Goal: Navigation & Orientation: Find specific page/section

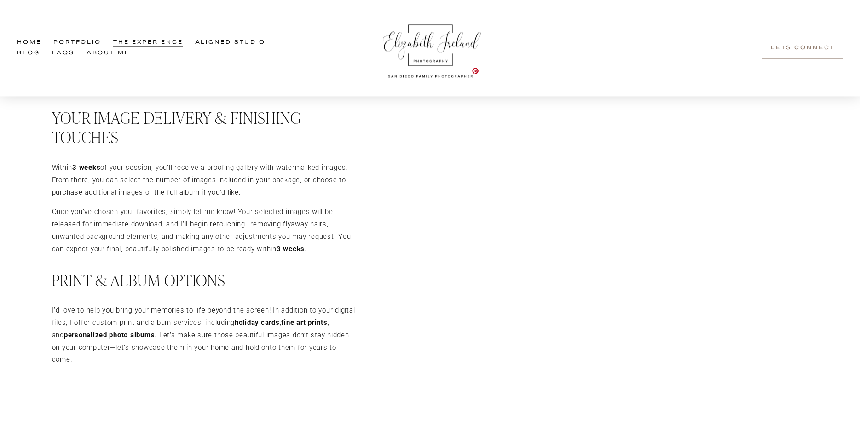
scroll to position [1376, 0]
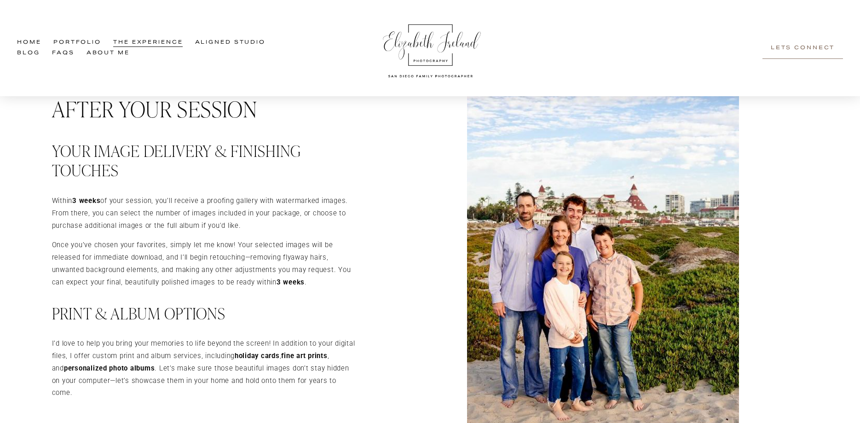
click at [243, 43] on link "Aligned Studio" at bounding box center [230, 43] width 70 height 11
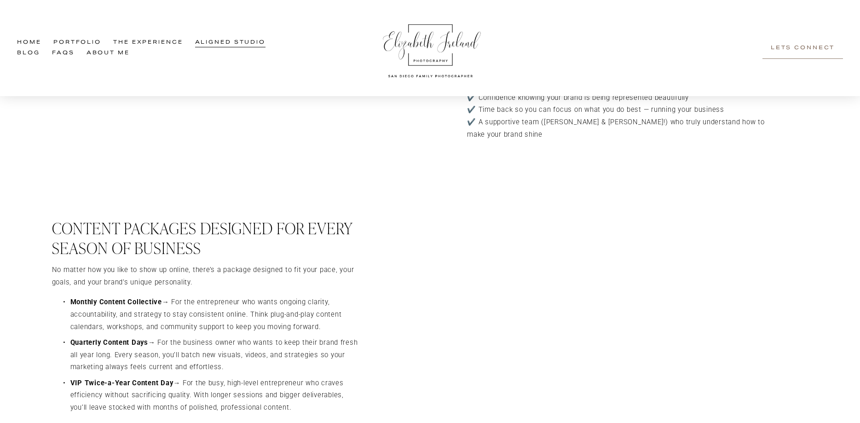
scroll to position [1176, 0]
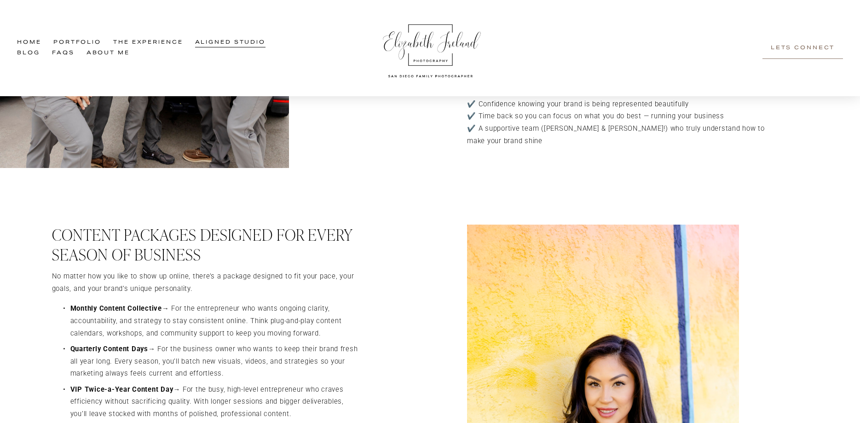
click at [153, 42] on span "The Experience" at bounding box center [147, 43] width 69 height 10
click at [0, 0] on span "Family Experience" at bounding box center [0, 0] width 0 height 0
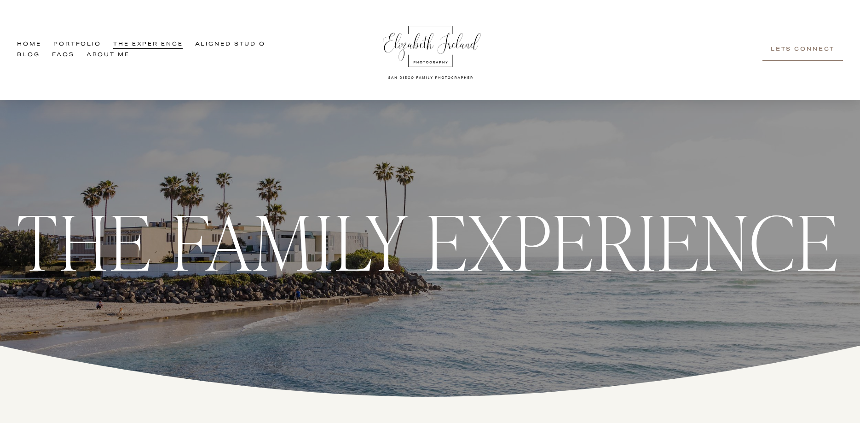
click at [0, 0] on span "Branding Experience" at bounding box center [0, 0] width 0 height 0
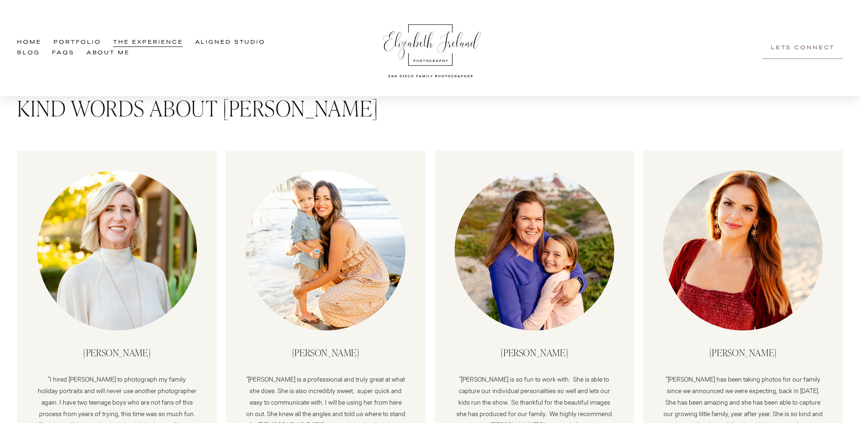
scroll to position [2914, 0]
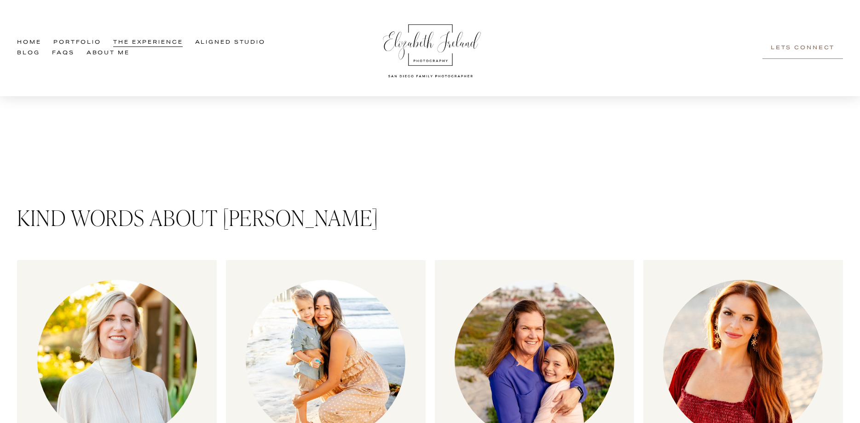
click at [64, 55] on link "FAQs" at bounding box center [63, 53] width 23 height 11
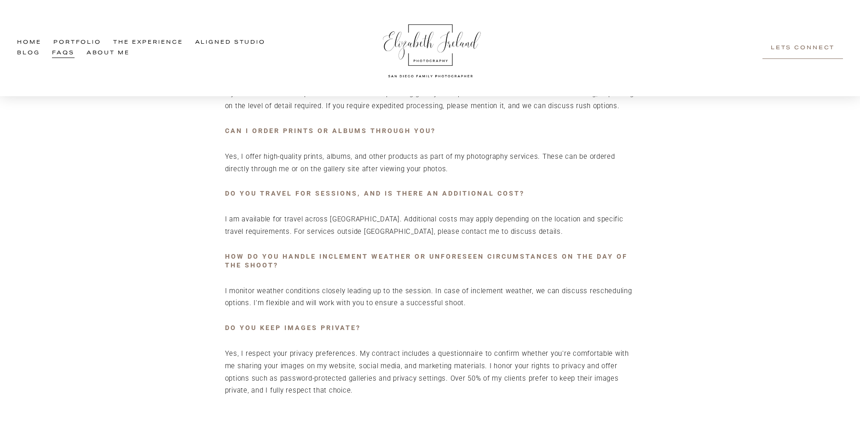
scroll to position [704, 0]
